Goal: Task Accomplishment & Management: Use online tool/utility

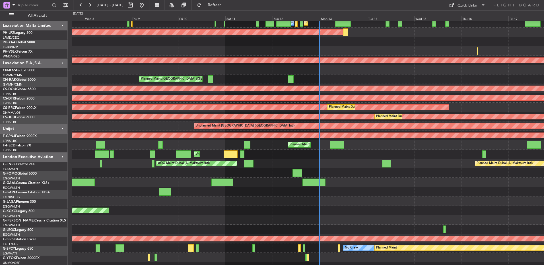
scroll to position [519, 0]
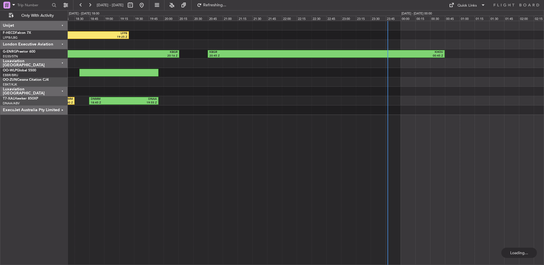
click at [282, 149] on div "LFMN 17:59 Z LFPB 19:25 Z LFPB 16:32 Z LFMN 17:53 Z EGSS 13:19 Z KBGR 20:16 Z K…" at bounding box center [306, 143] width 476 height 244
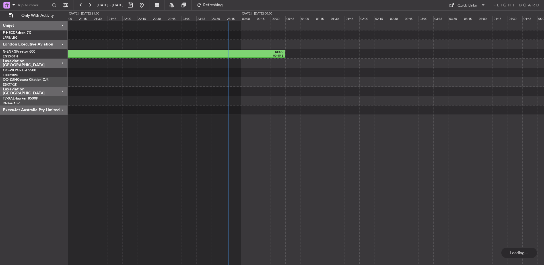
click at [138, 176] on div "Planned Maint [GEOGRAPHIC_DATA] ([GEOGRAPHIC_DATA]) LFMN 17:59 Z LFPB 19:25 Z K…" at bounding box center [306, 143] width 476 height 244
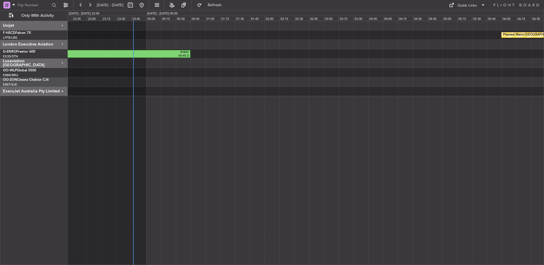
click at [133, 174] on div "Planned Maint [GEOGRAPHIC_DATA] ([GEOGRAPHIC_DATA]) KBGR 20:45 Z KHOU 00:45 Z L…" at bounding box center [306, 143] width 476 height 244
